Goal: Navigation & Orientation: Find specific page/section

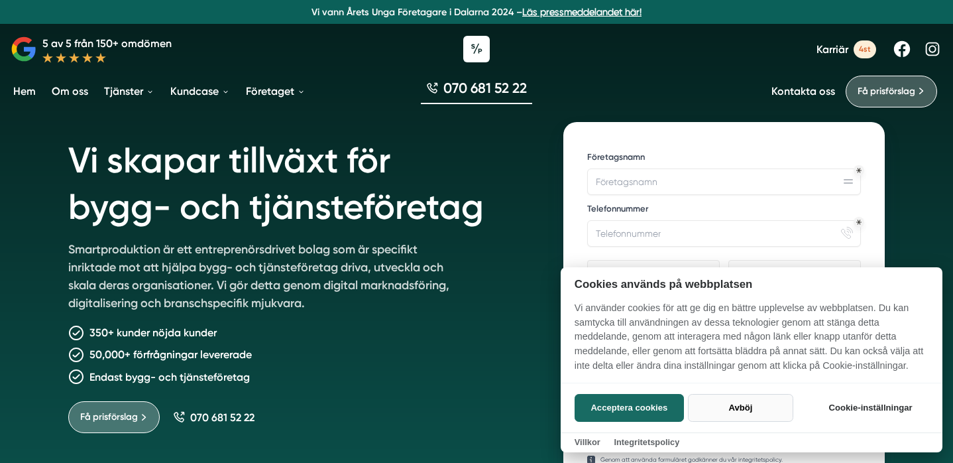
click at [754, 414] on button "Avböj" at bounding box center [740, 408] width 105 height 28
checkbox input "false"
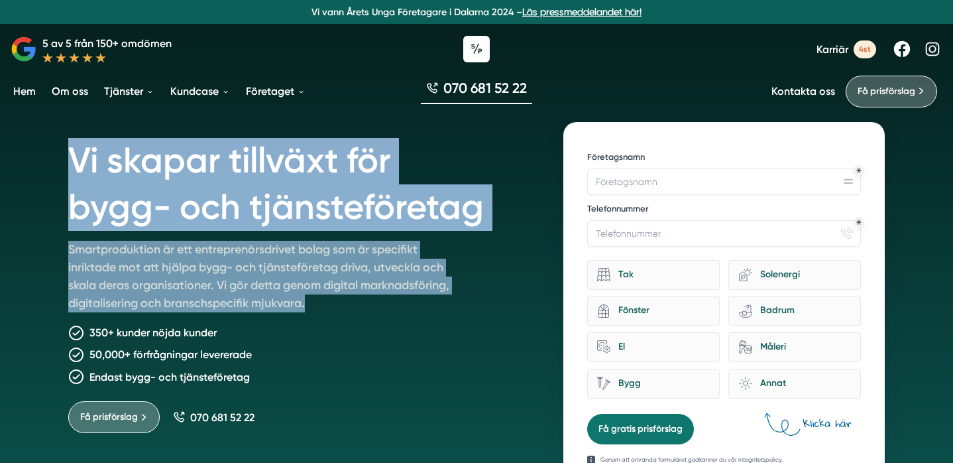
drag, startPoint x: 407, startPoint y: 125, endPoint x: 427, endPoint y: 307, distance: 184.0
click at [427, 307] on div "Vi skapar tillväxt för bygg- och tjänsteföretag Smartproduktion är ett entrepre…" at bounding box center [299, 305] width 463 height 366
click at [427, 307] on p "Smartproduktion är ett entreprenörsdrivet bolag som är specifikt inriktade mot …" at bounding box center [259, 279] width 382 height 77
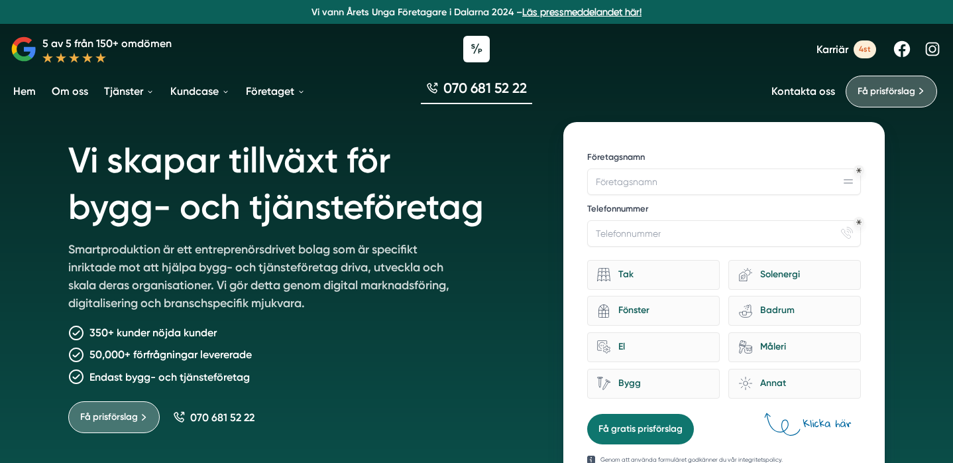
click at [55, 89] on link "Om oss" at bounding box center [70, 91] width 42 height 34
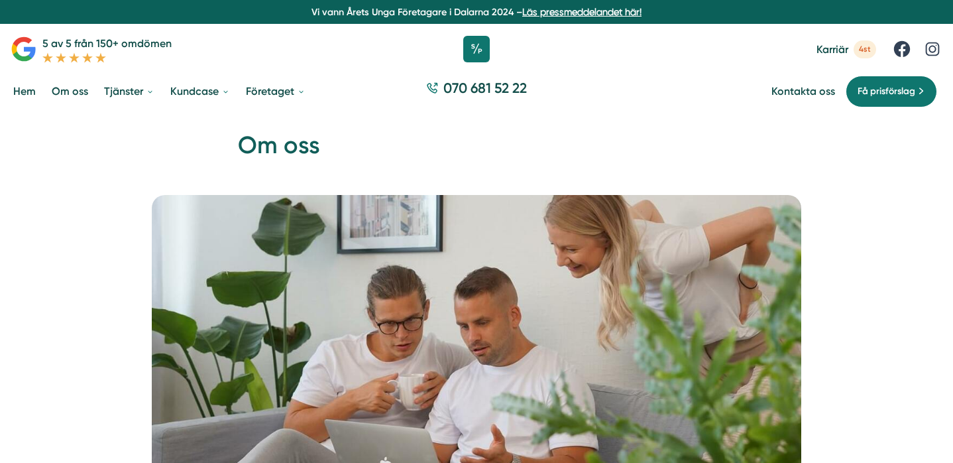
click at [29, 92] on link "Hem" at bounding box center [25, 91] width 28 height 34
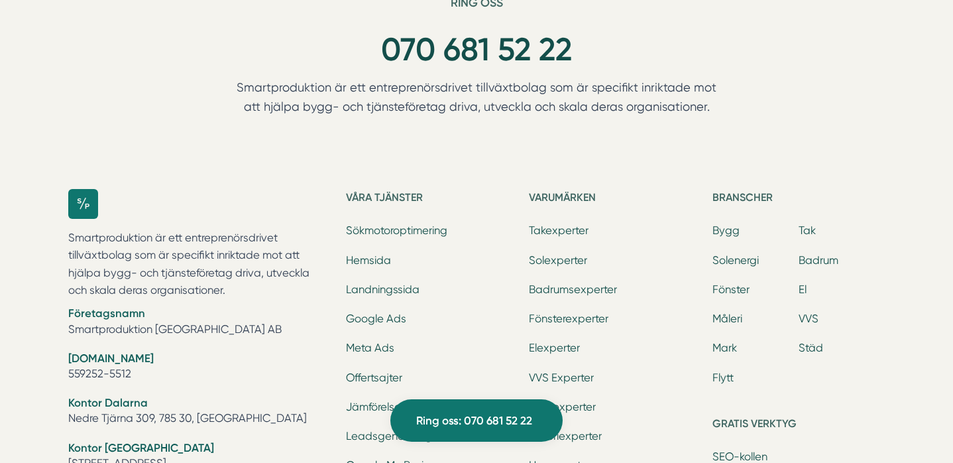
scroll to position [3937, 0]
